Goal: Information Seeking & Learning: Learn about a topic

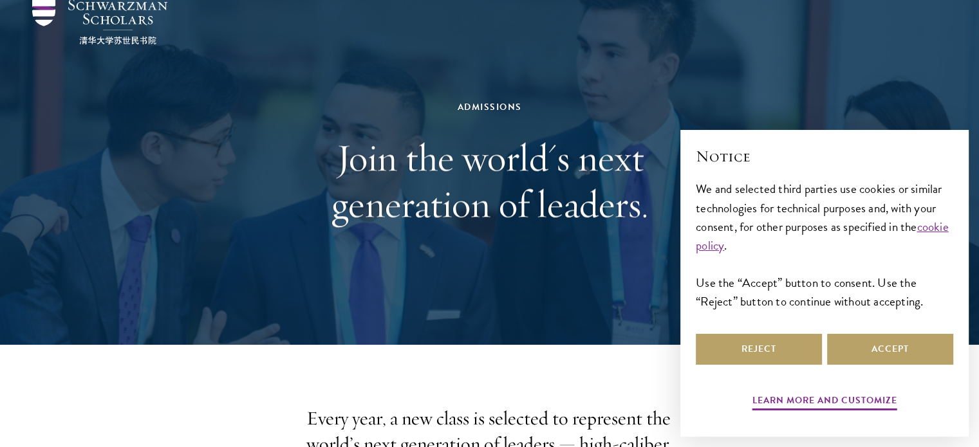
scroll to position [64, 0]
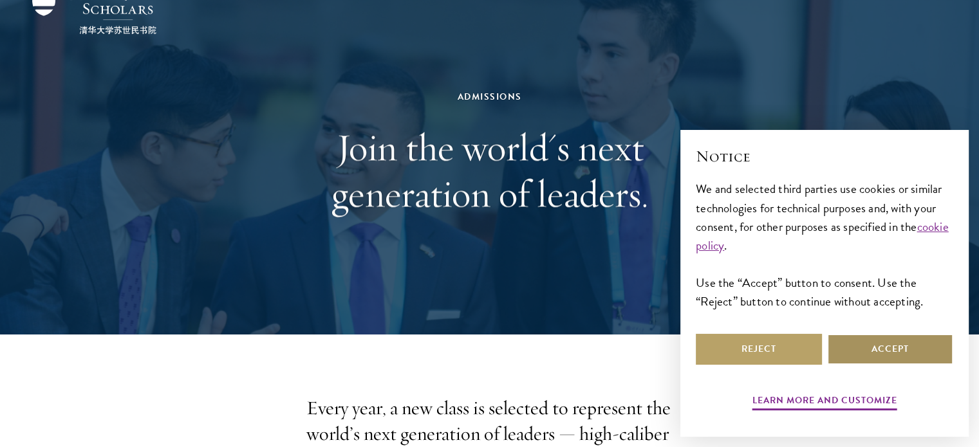
click at [854, 360] on button "Accept" at bounding box center [890, 349] width 126 height 31
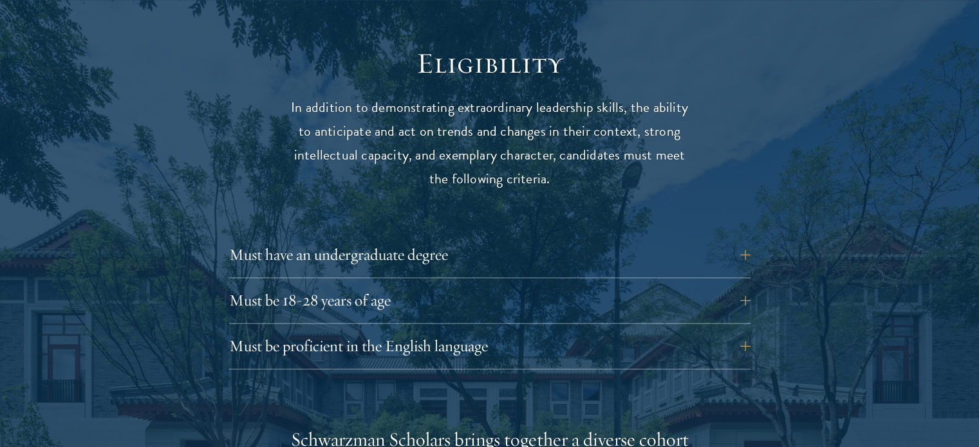
scroll to position [1738, 0]
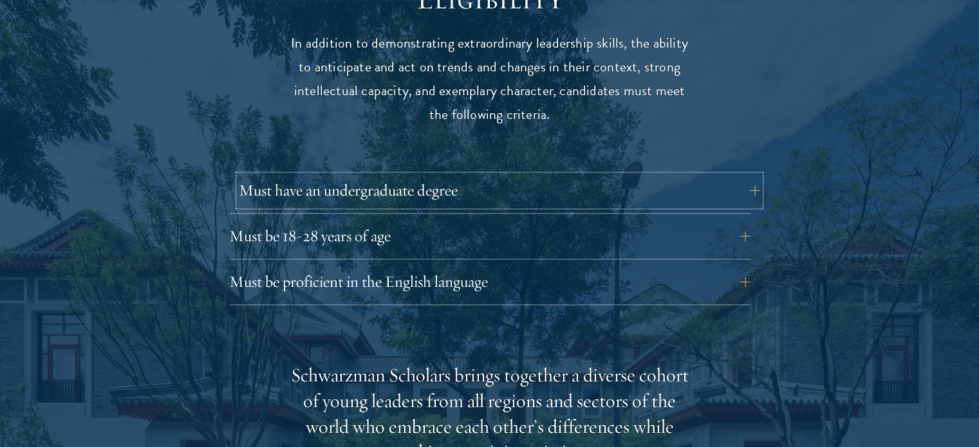
click at [746, 175] on button "Must have an undergraduate degree" at bounding box center [500, 190] width 522 height 31
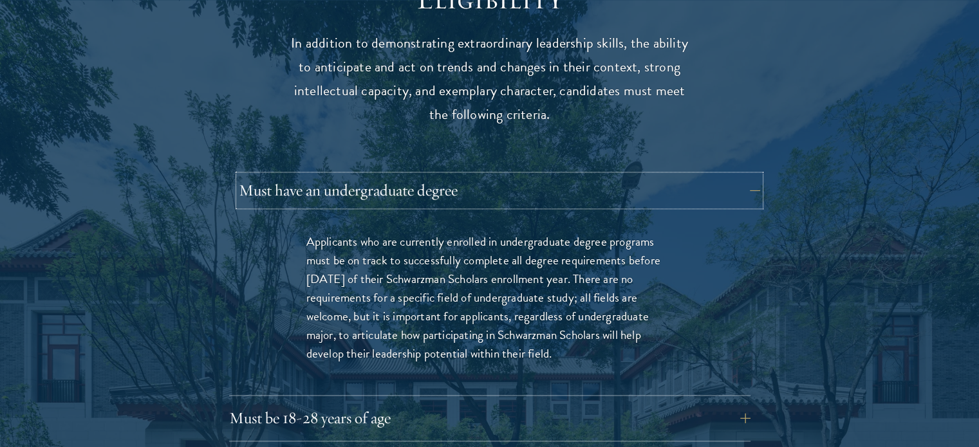
click at [749, 175] on button "Must have an undergraduate degree" at bounding box center [500, 190] width 522 height 31
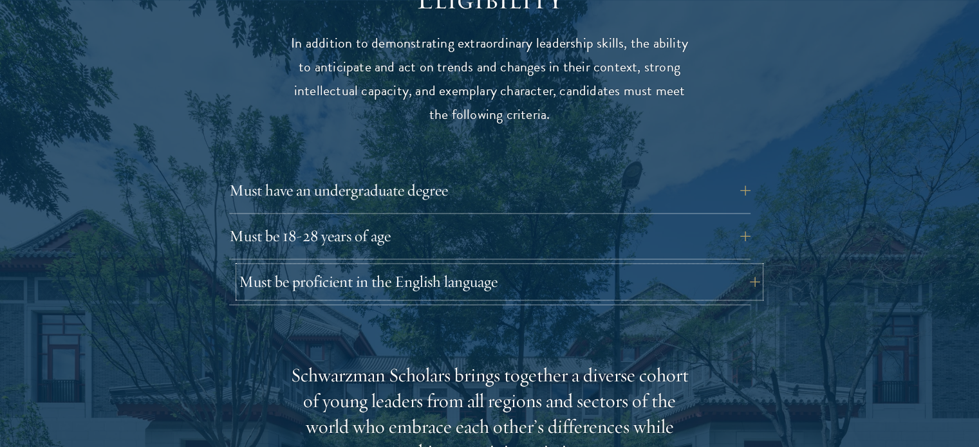
click at [751, 267] on button "Must be proficient in the English language" at bounding box center [500, 282] width 522 height 31
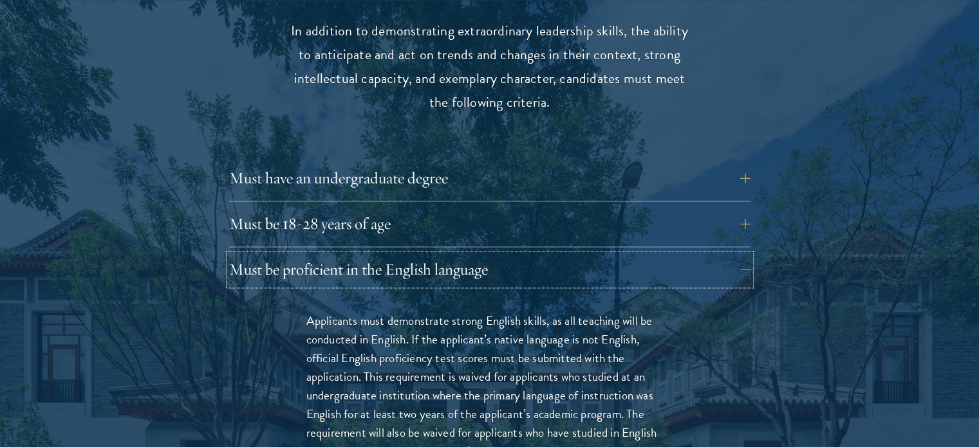
scroll to position [1803, 0]
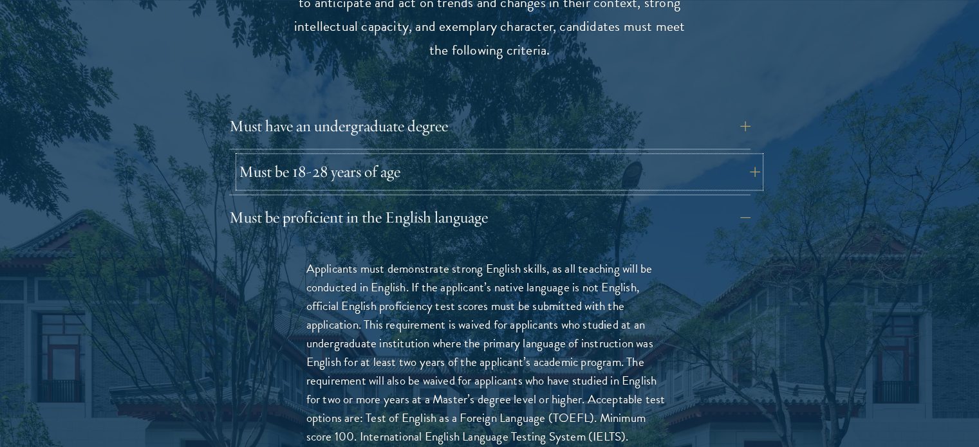
click at [753, 156] on button "Must be 18-28 years of age" at bounding box center [500, 171] width 522 height 31
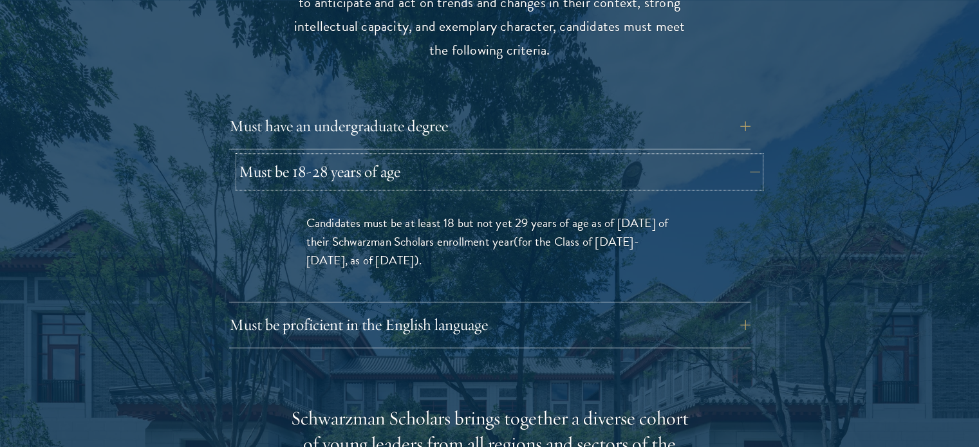
click at [748, 156] on button "Must be 18-28 years of age" at bounding box center [500, 171] width 522 height 31
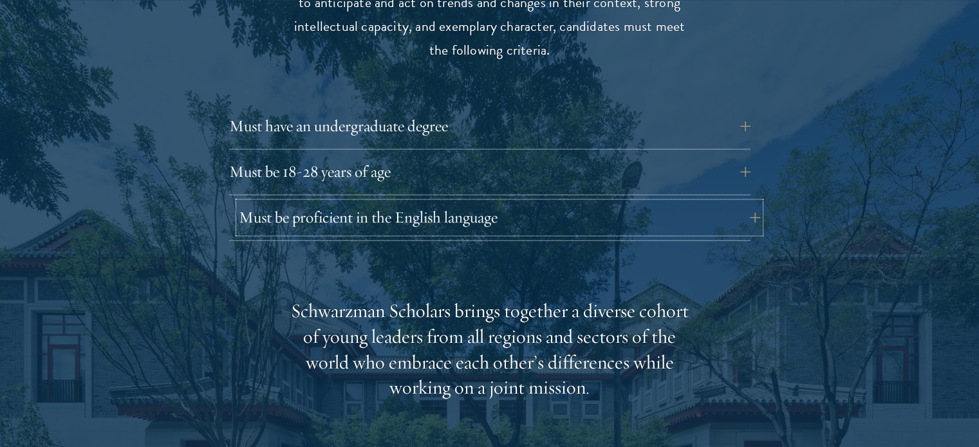
click at [751, 202] on button "Must be proficient in the English language" at bounding box center [500, 217] width 522 height 31
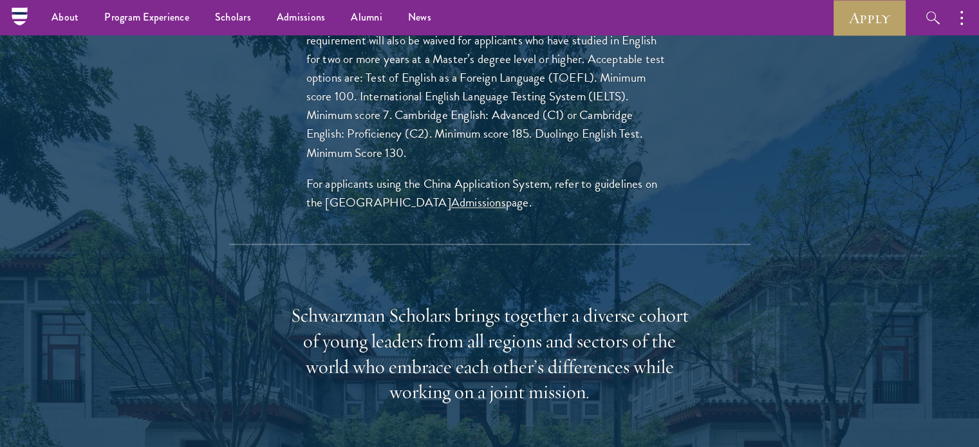
scroll to position [2125, 0]
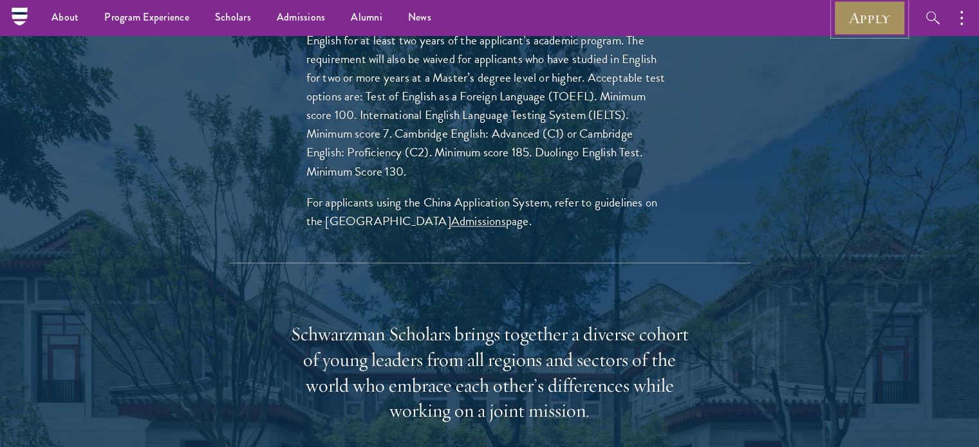
click at [865, 22] on link "Apply" at bounding box center [870, 17] width 72 height 35
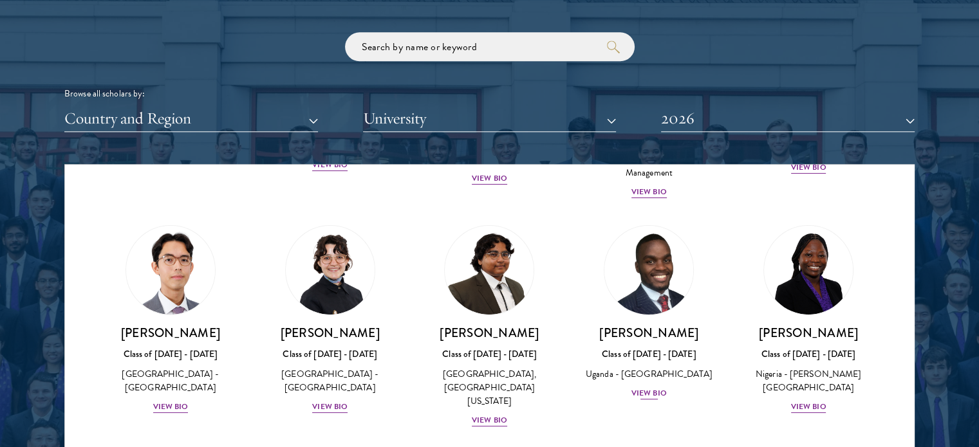
scroll to position [258, 0]
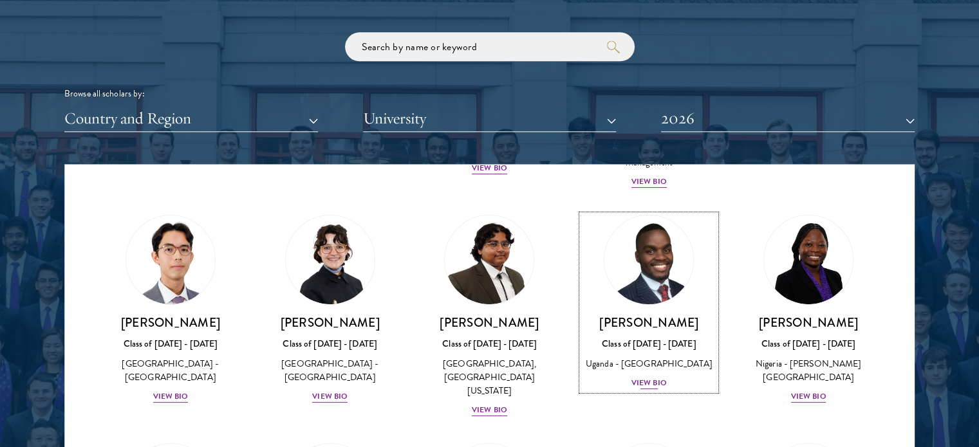
click at [650, 384] on div "View Bio" at bounding box center [649, 383] width 35 height 12
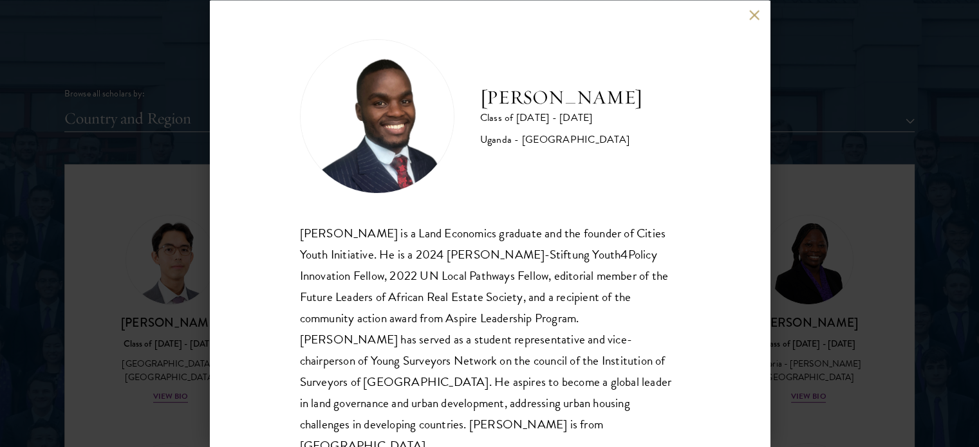
scroll to position [26, 0]
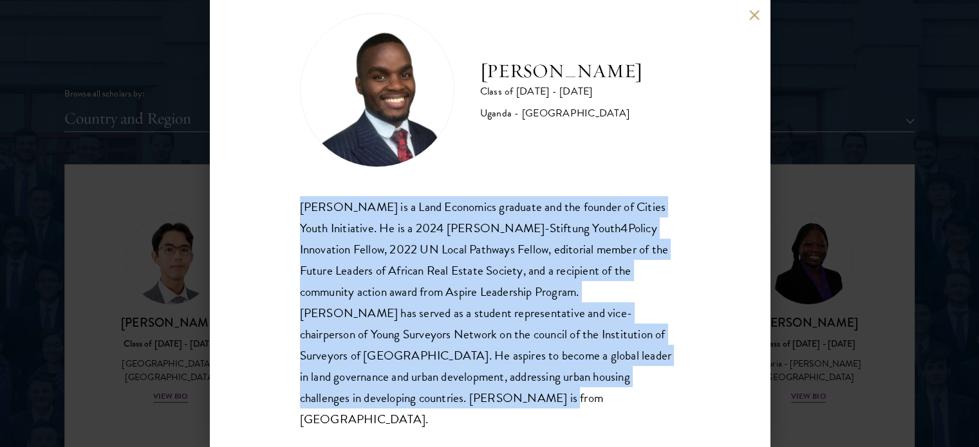
drag, startPoint x: 436, startPoint y: 402, endPoint x: 303, endPoint y: 197, distance: 244.8
click at [303, 197] on div "[PERSON_NAME] is a Land Economics graduate and the founder of Cities Youth Init…" at bounding box center [490, 313] width 380 height 234
copy div "[PERSON_NAME] is a Land Economics graduate and the founder of Cities Youth Init…"
click at [731, 236] on div "[PERSON_NAME] Class of [DATE] - [DATE] [GEOGRAPHIC_DATA] - [GEOGRAPHIC_DATA] [G…" at bounding box center [490, 223] width 560 height 447
